Goal: Task Accomplishment & Management: Complete application form

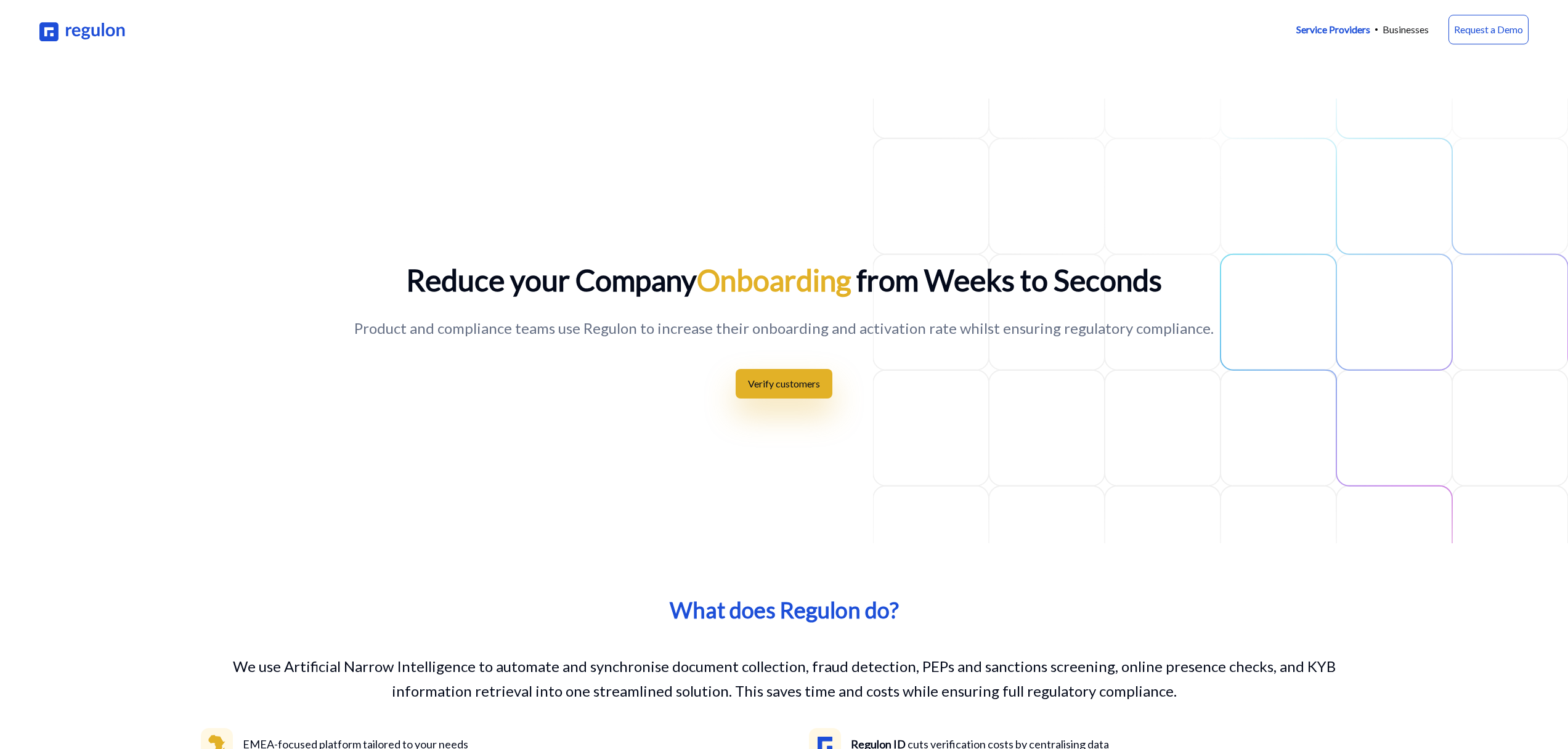
scroll to position [1812, 0]
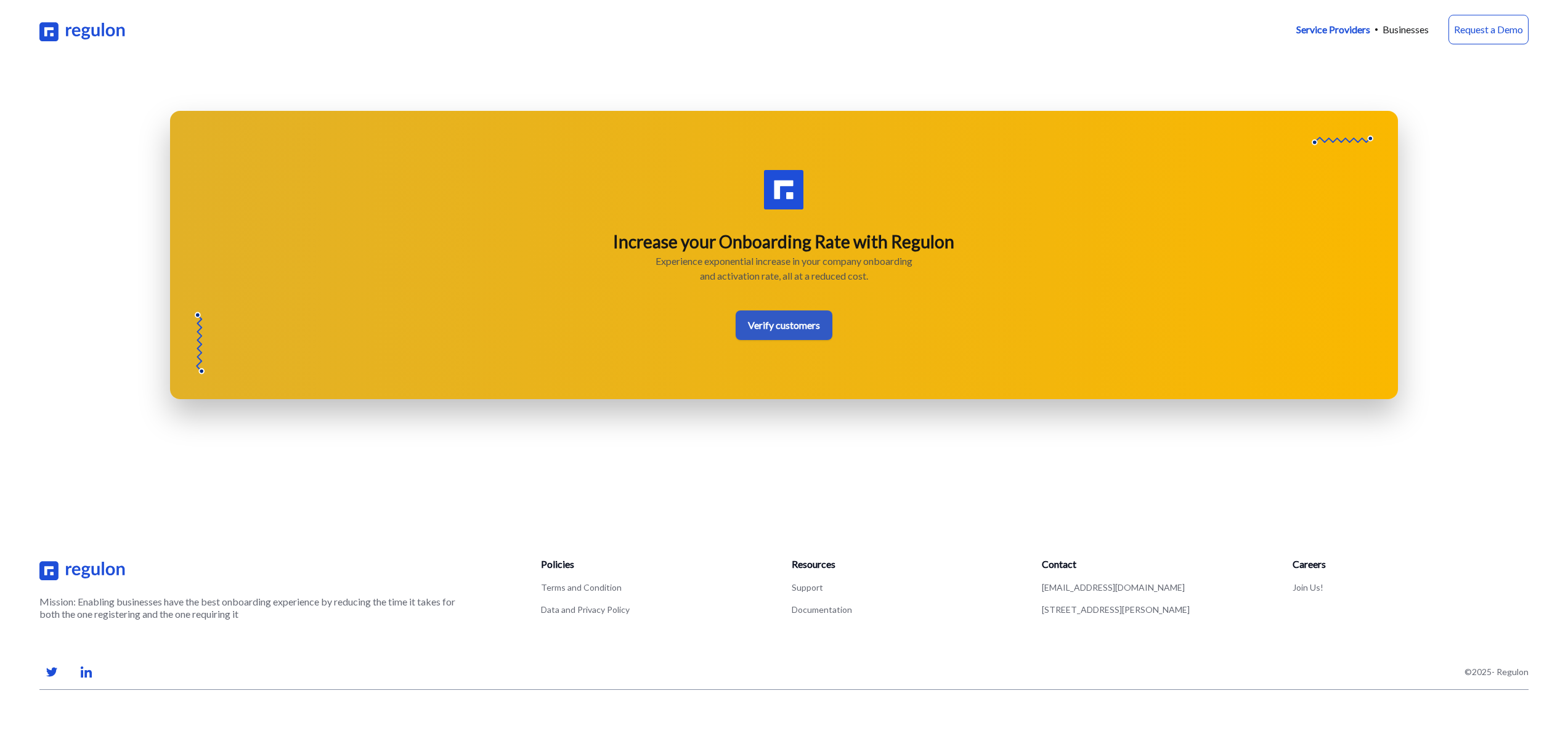
click at [755, 325] on link "Verify customers" at bounding box center [784, 325] width 96 height 30
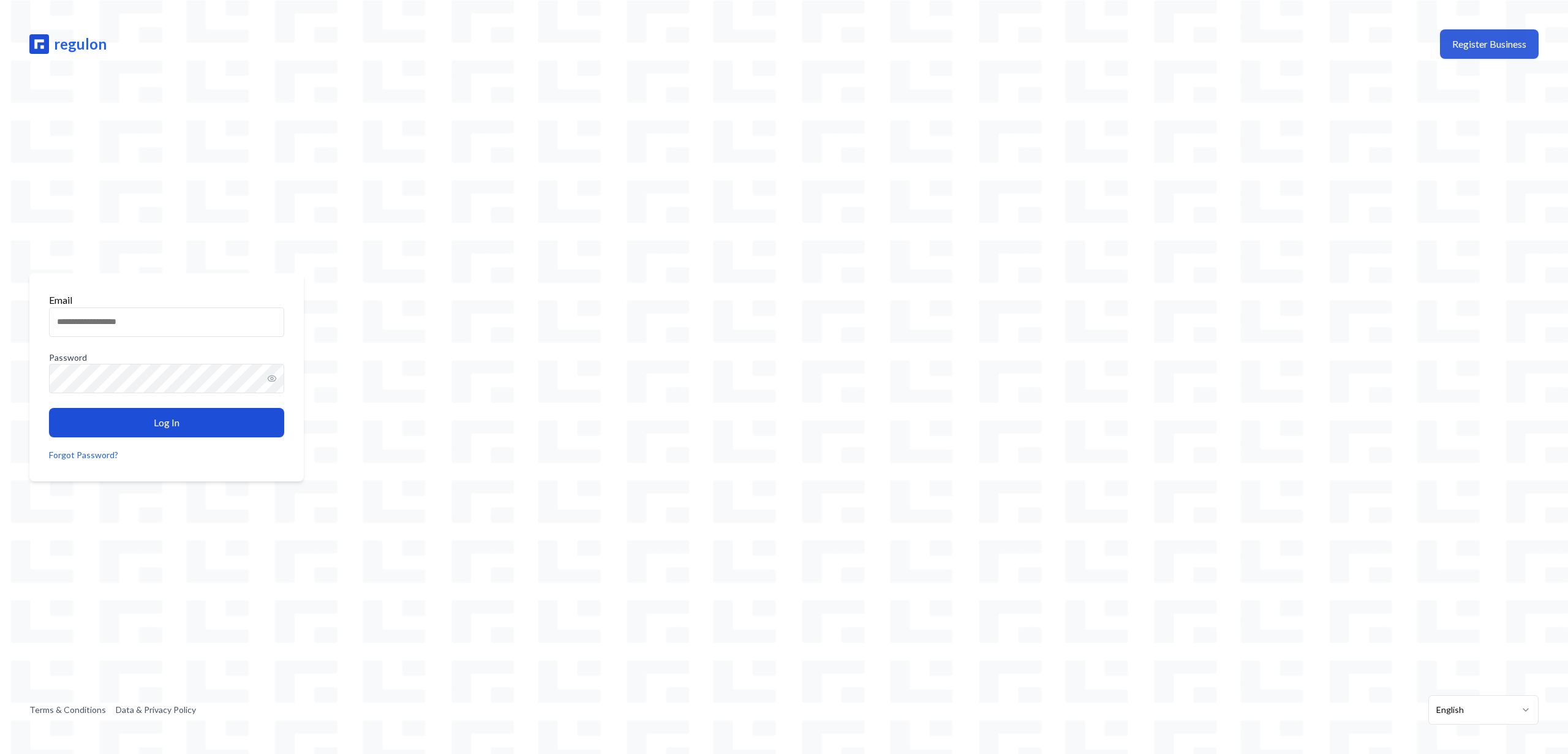
drag, startPoint x: 1513, startPoint y: 38, endPoint x: 1506, endPoint y: 36, distance: 7.3
click at [1513, 38] on button "Register Business" at bounding box center [1489, 44] width 99 height 29
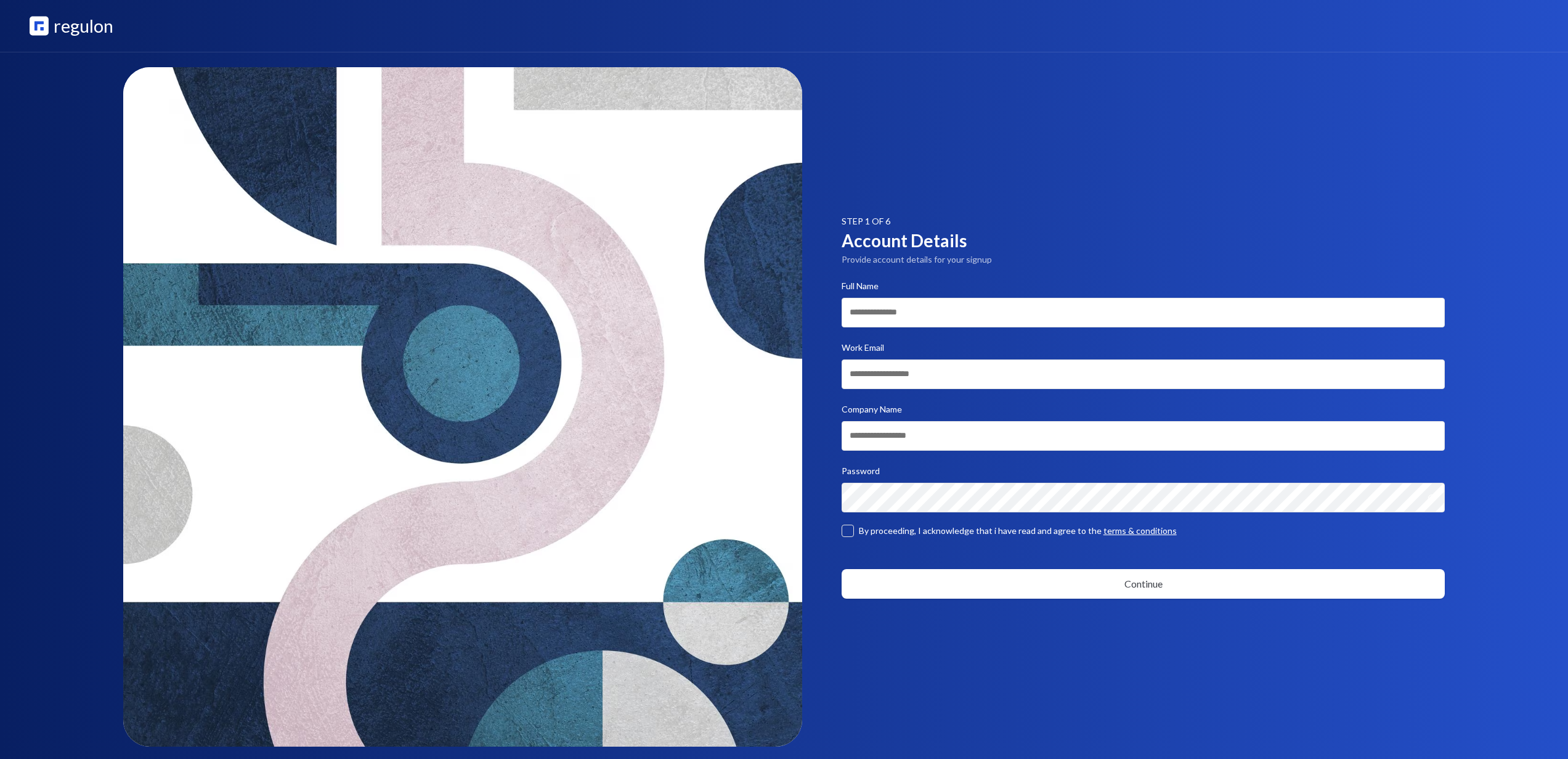
click at [63, 39] on header "regulon" at bounding box center [784, 26] width 1568 height 52
click at [74, 30] on p "regulon" at bounding box center [83, 25] width 60 height 27
click at [97, 19] on p "regulon" at bounding box center [83, 25] width 60 height 27
copy p "regulon"
